Goal: Task Accomplishment & Management: Use online tool/utility

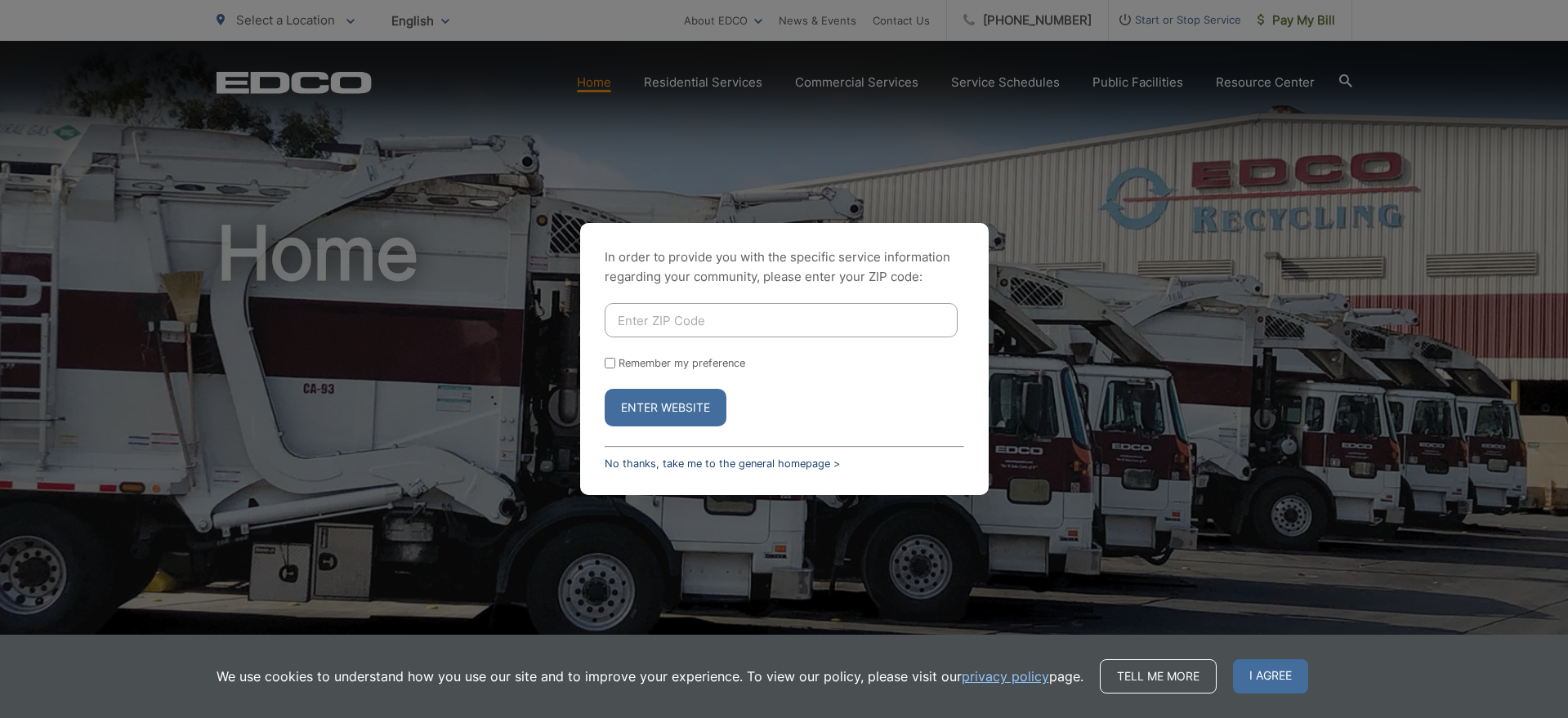
click at [690, 461] on link "No thanks, take me to the general homepage >" at bounding box center [722, 464] width 235 height 13
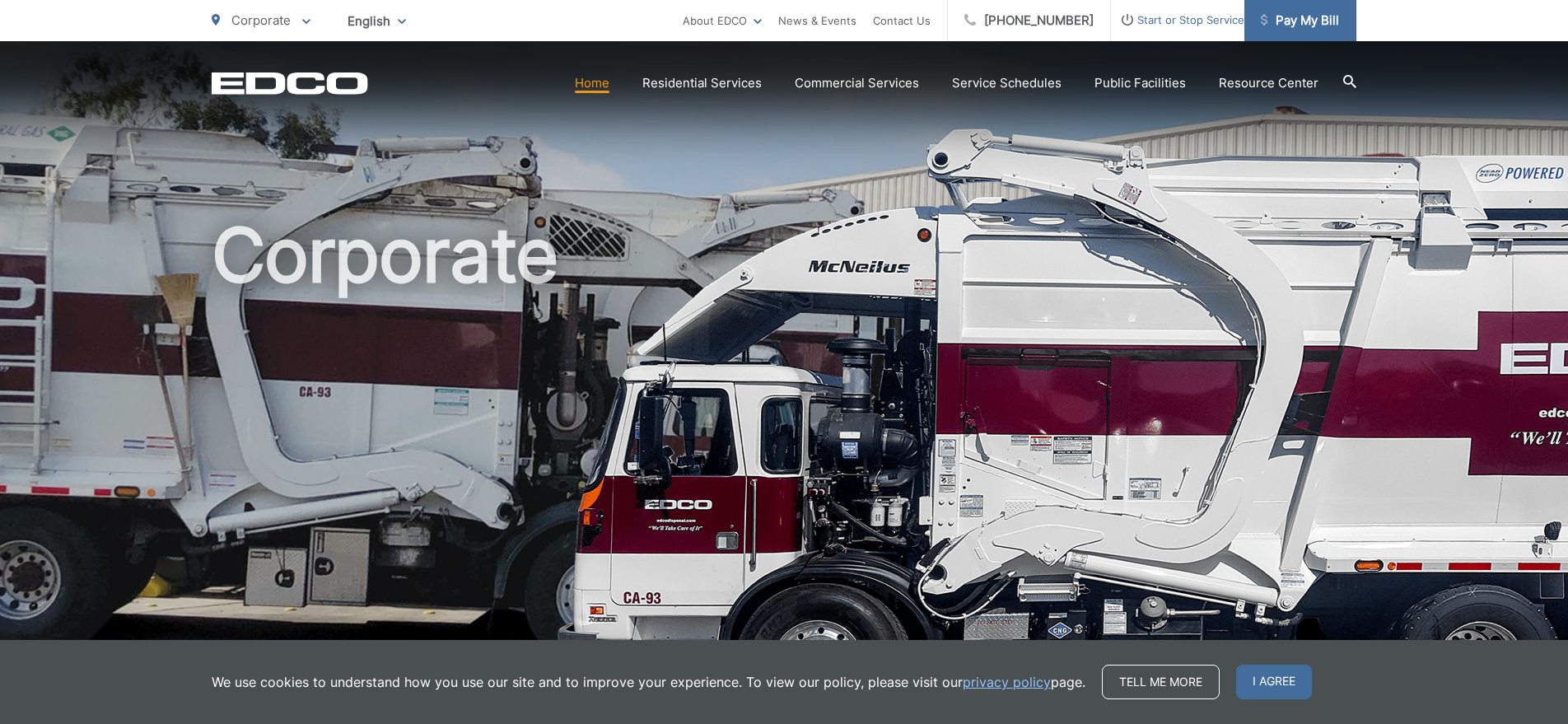
click at [1312, 20] on span "Pay My Bill" at bounding box center [1300, 21] width 79 height 20
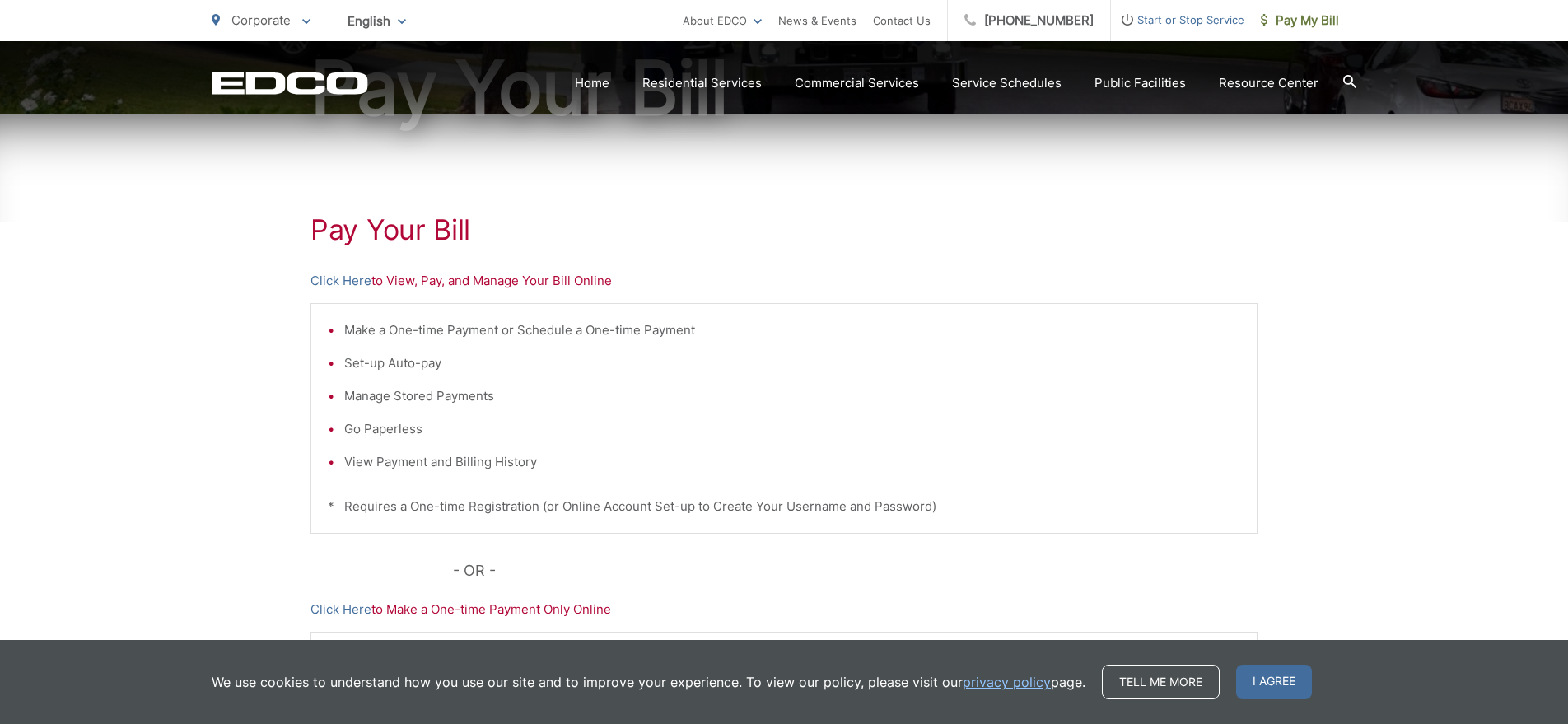
scroll to position [426, 0]
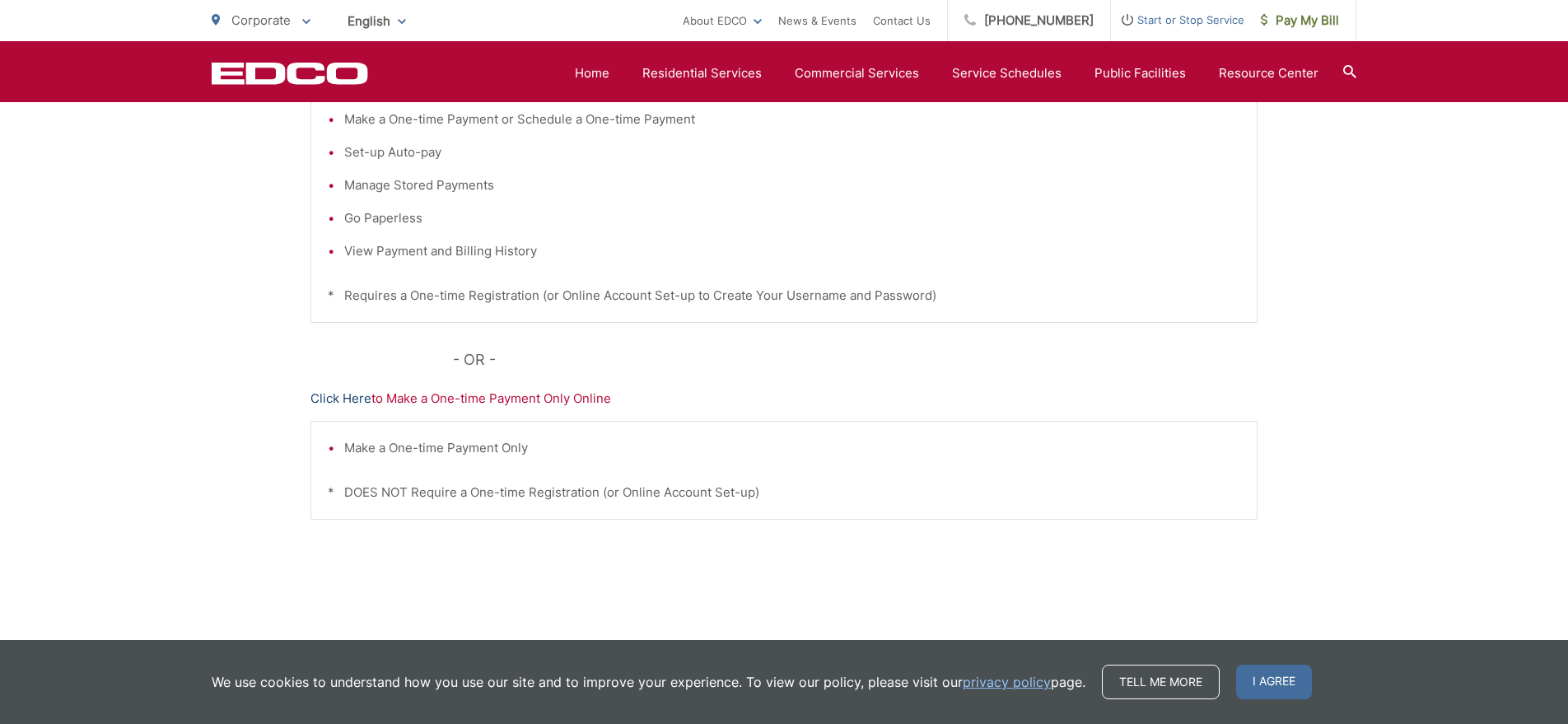
click at [337, 402] on link "Click Here" at bounding box center [341, 399] width 61 height 20
